Goal: Task Accomplishment & Management: Manage account settings

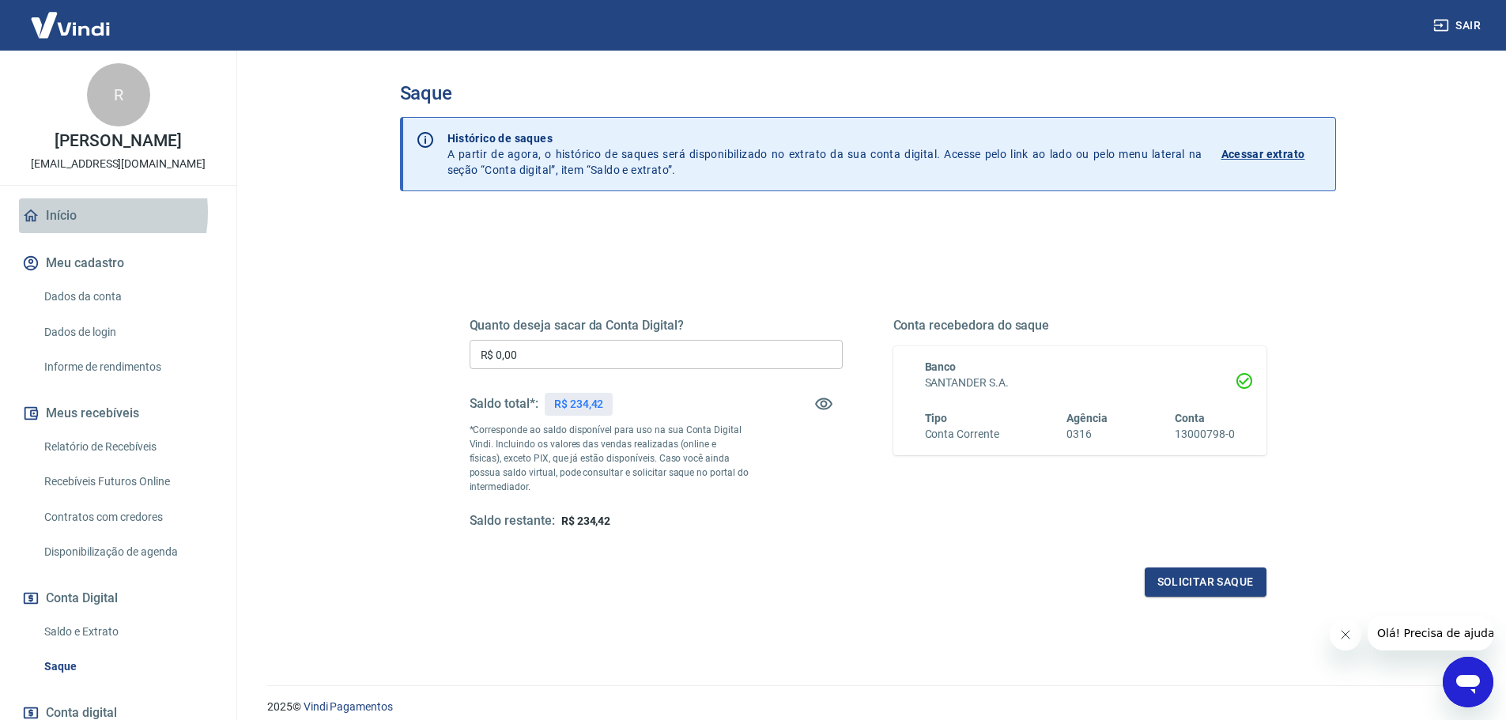
click at [64, 229] on link "Início" at bounding box center [118, 215] width 198 height 35
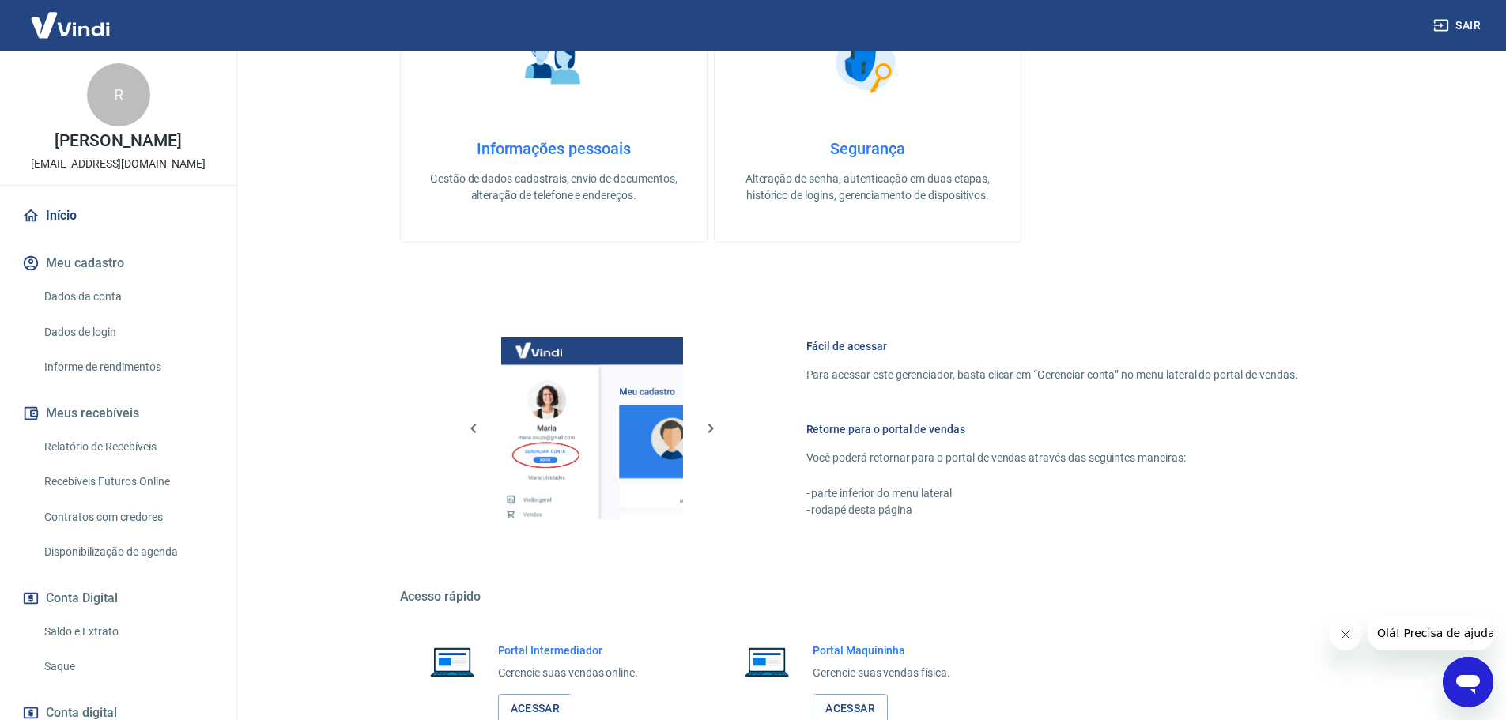
scroll to position [512, 0]
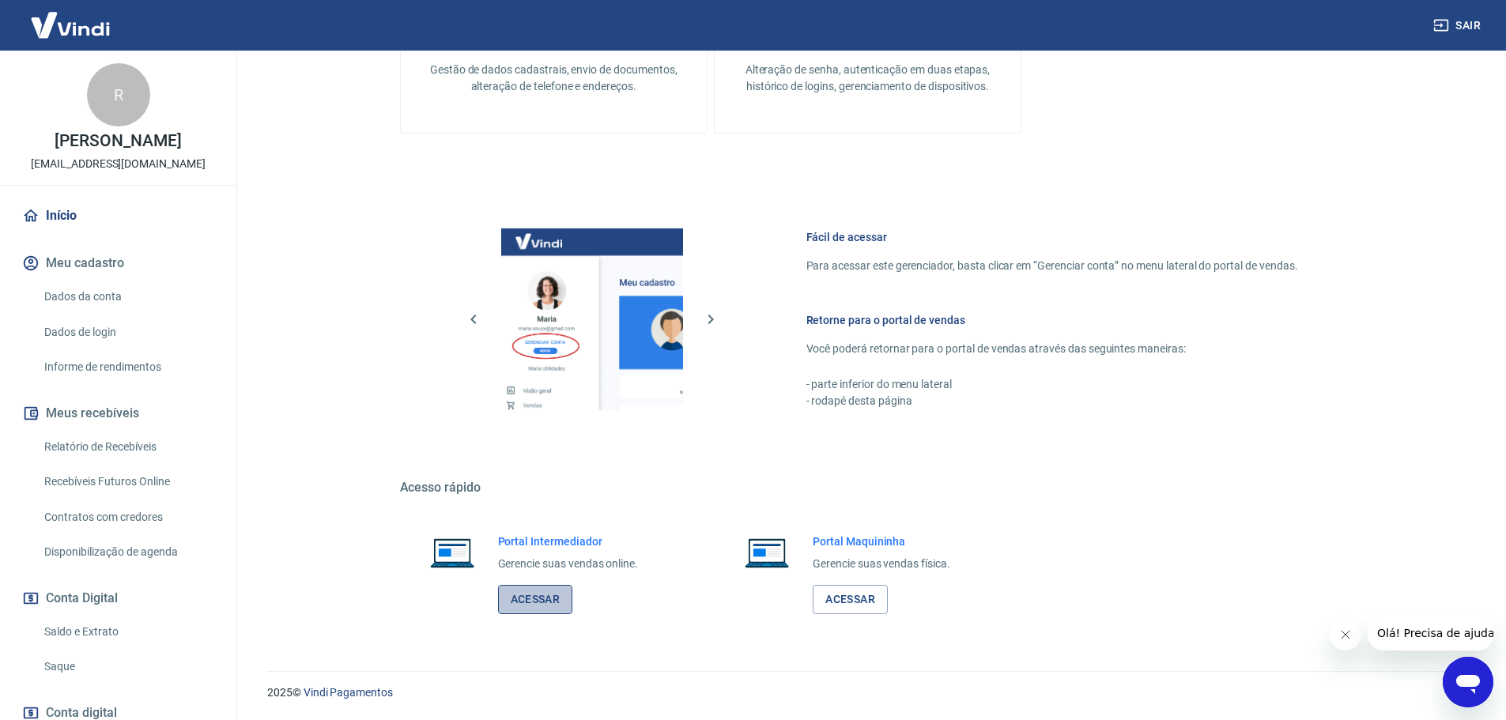
click at [557, 596] on link "Acessar" at bounding box center [535, 599] width 75 height 29
